Goal: Check status: Check status

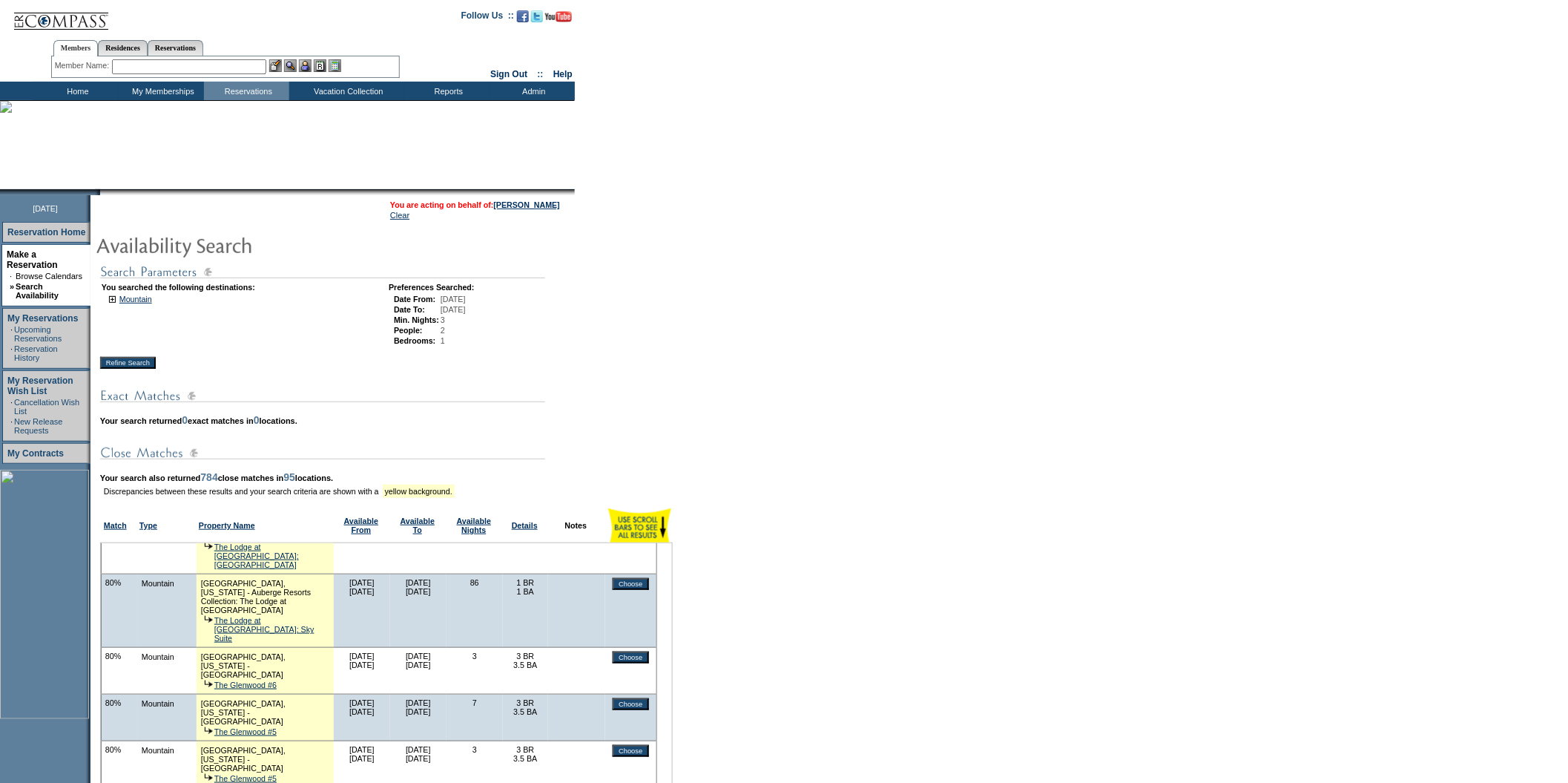
scroll to position [1339, 0]
click at [544, 202] on link "[PERSON_NAME]" at bounding box center [528, 204] width 66 height 9
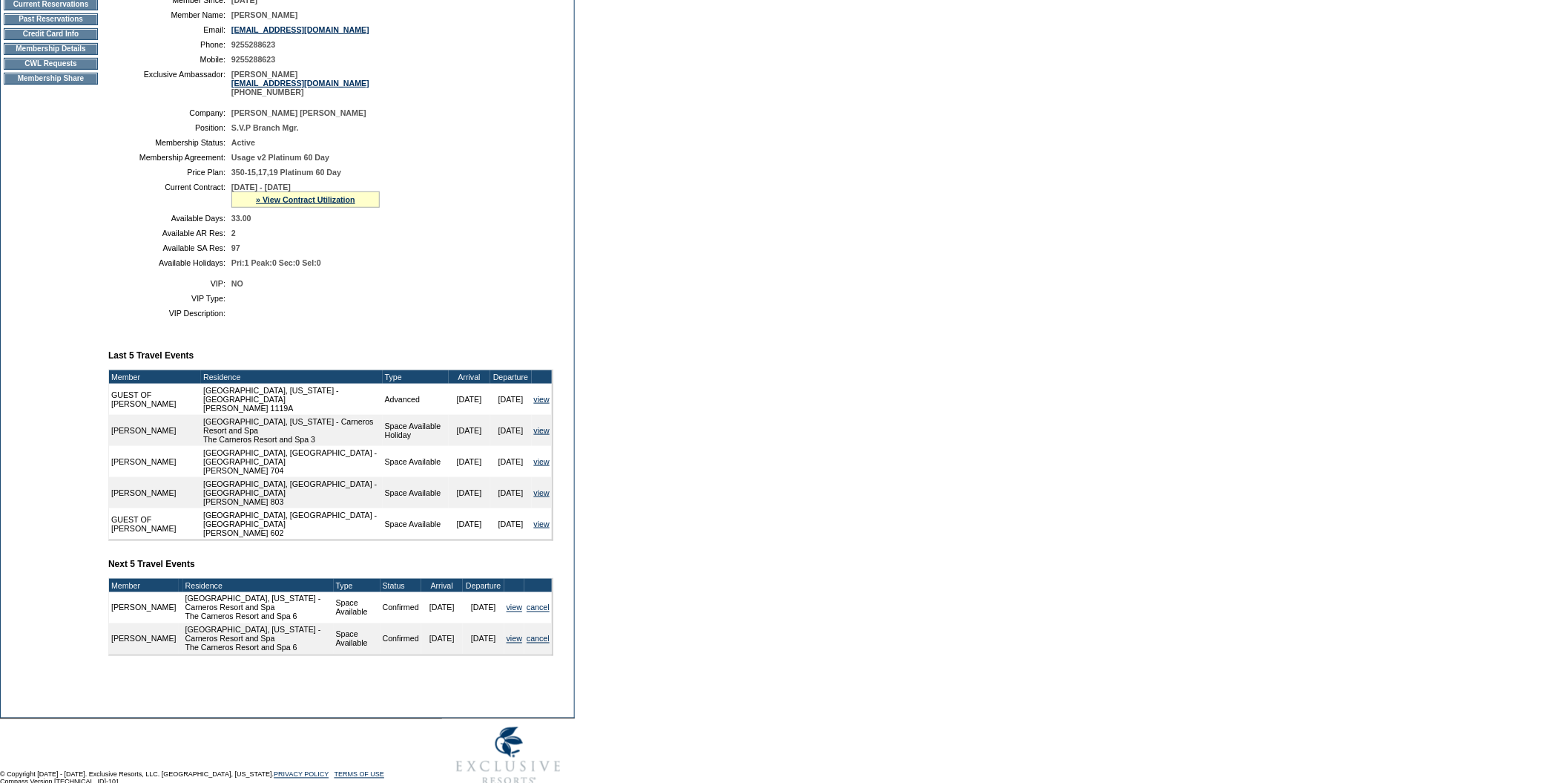
scroll to position [233, 0]
click at [309, 204] on link "» View Contract Utilization" at bounding box center [305, 199] width 99 height 9
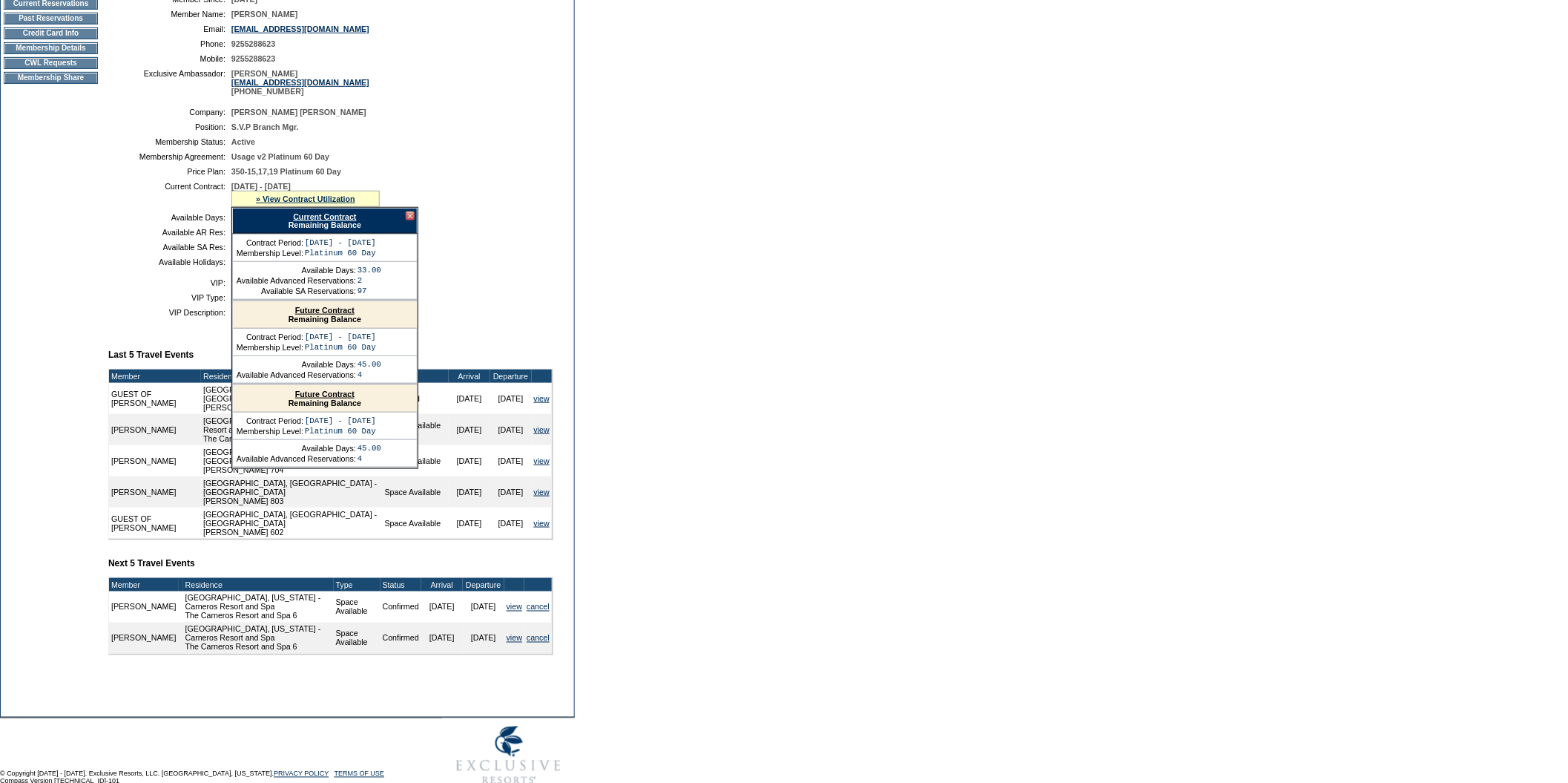
click at [318, 221] on link "Current Contract" at bounding box center [325, 217] width 63 height 9
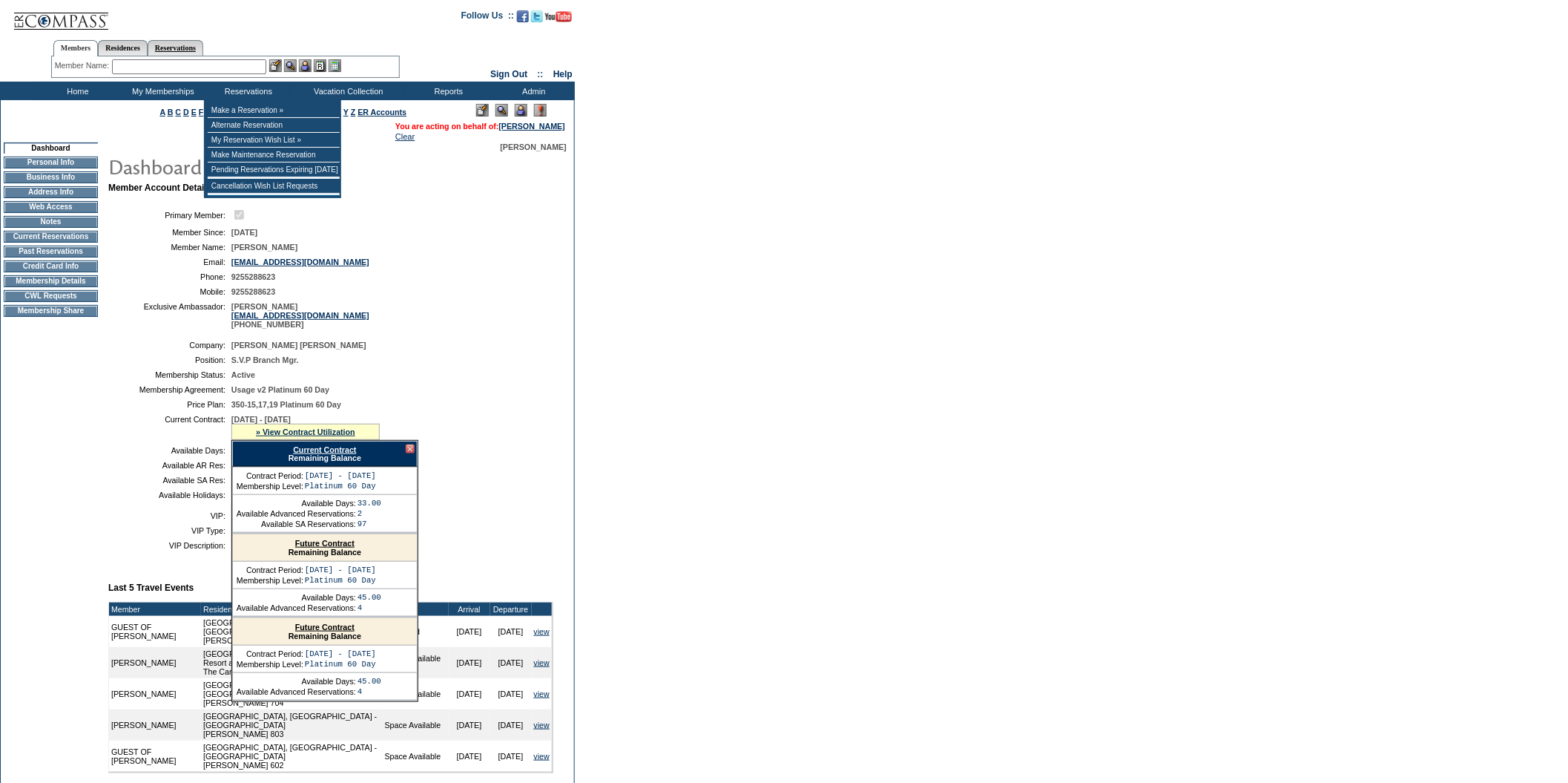
click at [204, 46] on link "Reservations" at bounding box center [175, 48] width 56 height 15
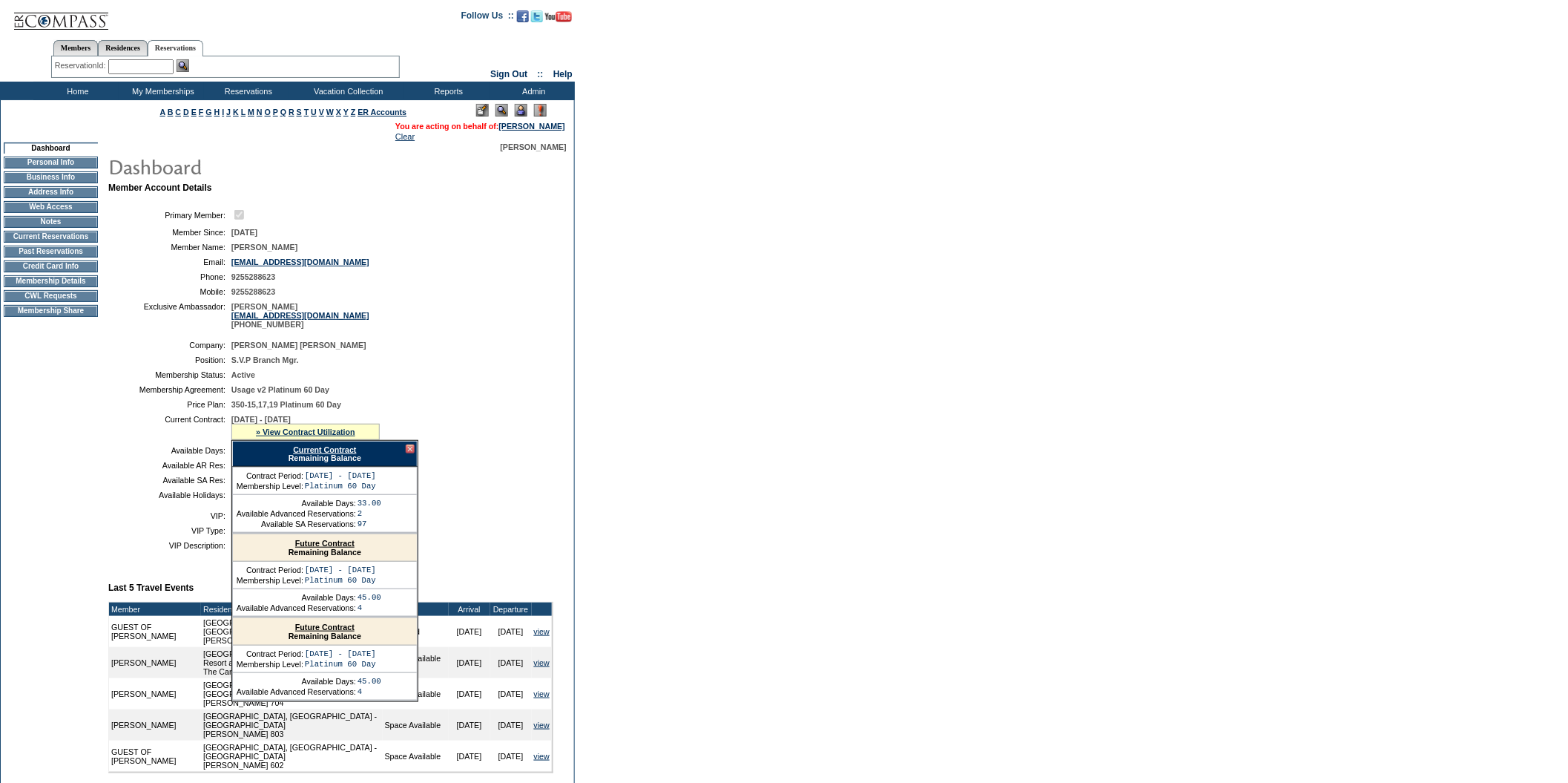
click at [149, 61] on input "text" at bounding box center [141, 66] width 65 height 15
paste input "1752067"
type input "1752067"
click at [187, 64] on img at bounding box center [183, 65] width 13 height 13
